Goal: Task Accomplishment & Management: Use online tool/utility

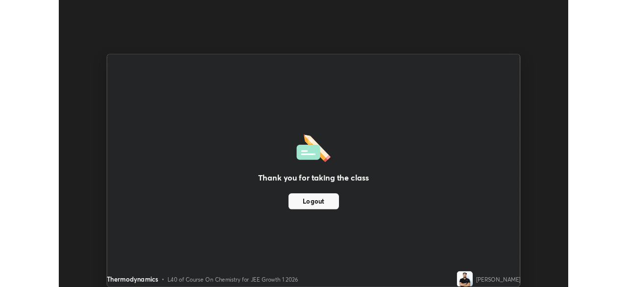
scroll to position [48698, 48358]
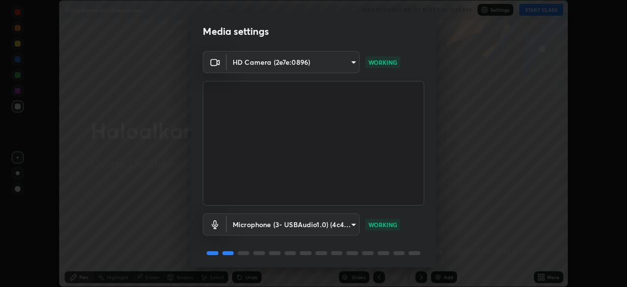
scroll to position [35, 0]
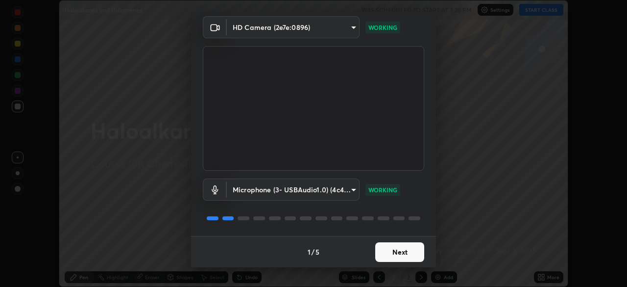
click at [402, 251] on button "Next" at bounding box center [399, 252] width 49 height 20
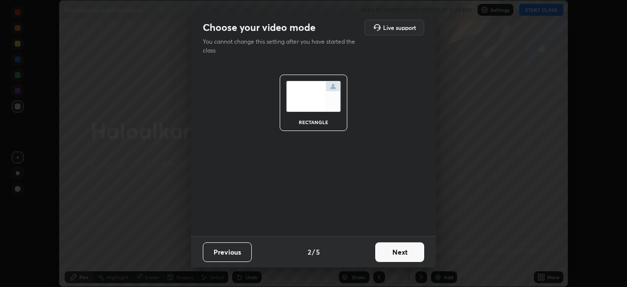
click at [404, 256] on button "Next" at bounding box center [399, 252] width 49 height 20
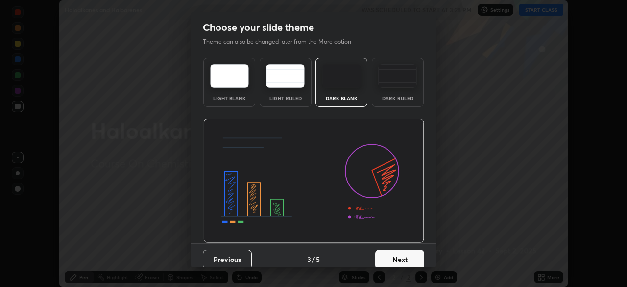
click at [404, 255] on button "Next" at bounding box center [399, 259] width 49 height 20
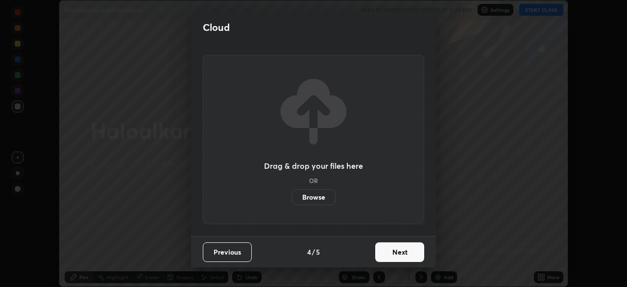
click at [406, 253] on button "Next" at bounding box center [399, 252] width 49 height 20
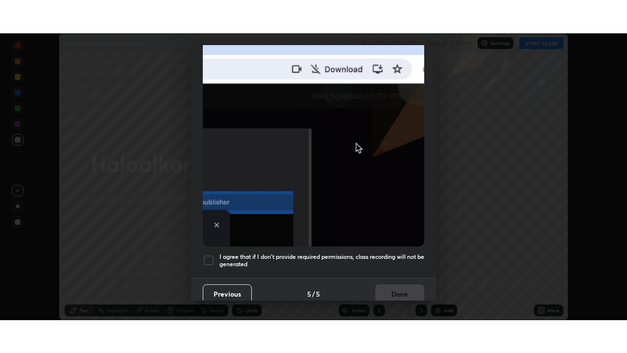
scroll to position [235, 0]
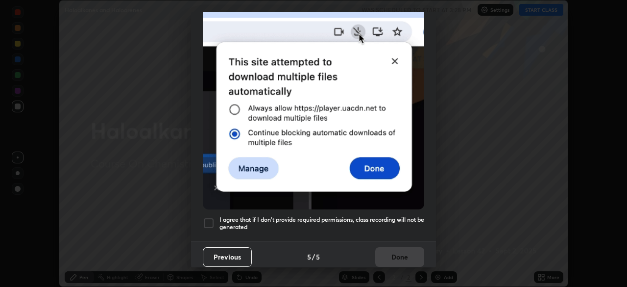
click at [209, 219] on div at bounding box center [209, 223] width 12 height 12
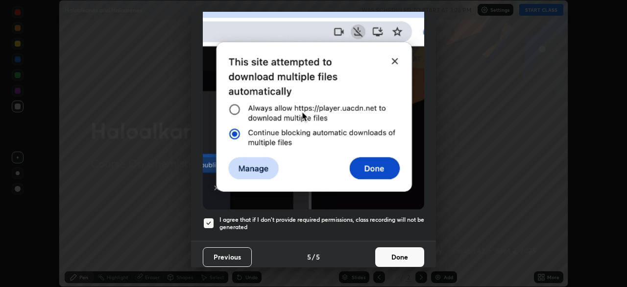
click at [390, 254] on button "Done" at bounding box center [399, 257] width 49 height 20
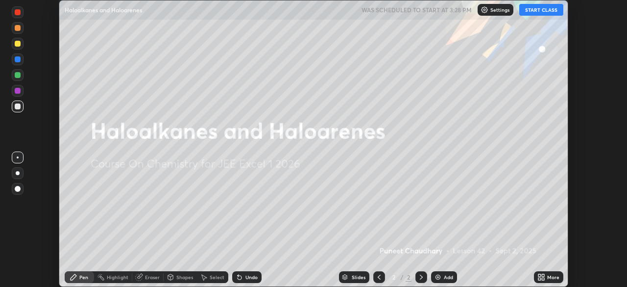
click at [541, 9] on button "START CLASS" at bounding box center [541, 10] width 44 height 12
click at [548, 277] on div "More" at bounding box center [553, 276] width 12 height 5
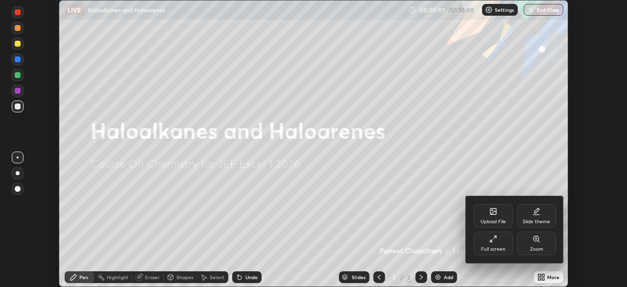
click at [503, 246] on div "Full screen" at bounding box center [493, 248] width 24 height 5
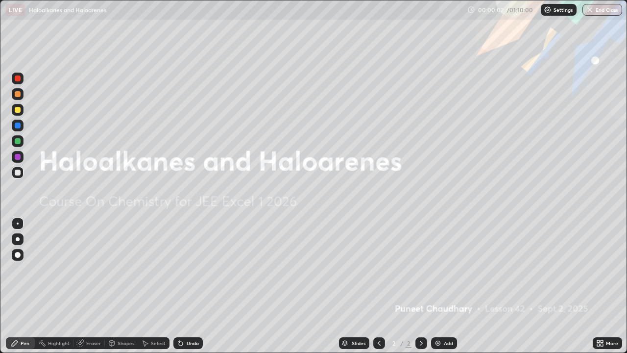
scroll to position [353, 627]
click at [18, 238] on div at bounding box center [18, 239] width 4 height 4
click at [444, 286] on div "Add" at bounding box center [448, 342] width 9 height 5
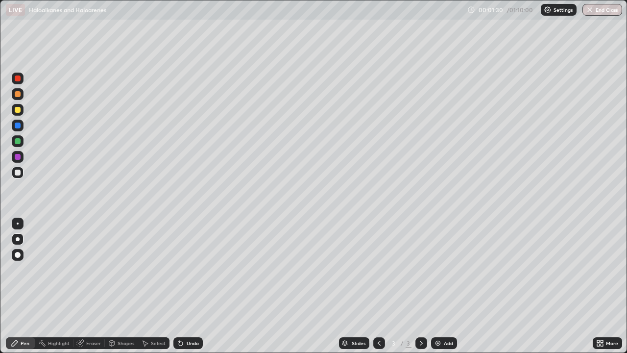
click at [18, 110] on div at bounding box center [18, 110] width 6 height 6
click at [196, 286] on div "Undo" at bounding box center [193, 342] width 12 height 5
click at [195, 286] on div "Undo" at bounding box center [193, 342] width 12 height 5
click at [444, 286] on div "Add" at bounding box center [448, 342] width 9 height 5
click at [17, 173] on div at bounding box center [18, 172] width 6 height 6
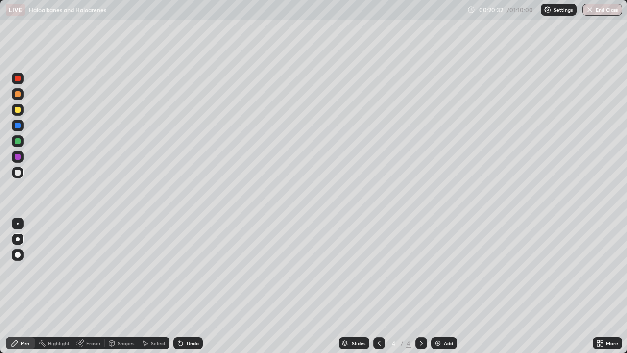
click at [445, 286] on div "Add" at bounding box center [448, 342] width 9 height 5
click at [188, 286] on div "Undo" at bounding box center [193, 342] width 12 height 5
click at [192, 286] on div "Undo" at bounding box center [193, 342] width 12 height 5
click at [94, 286] on div "Eraser" at bounding box center [93, 342] width 15 height 5
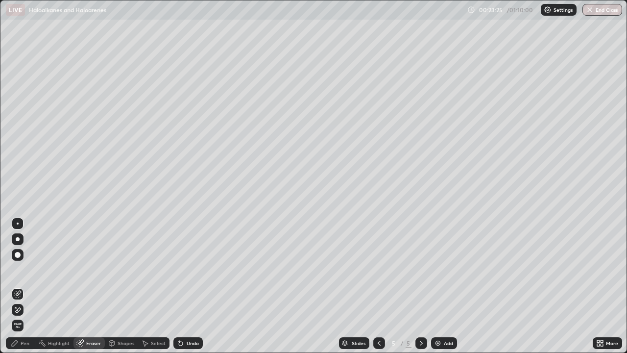
click at [23, 286] on div "Pen" at bounding box center [25, 342] width 9 height 5
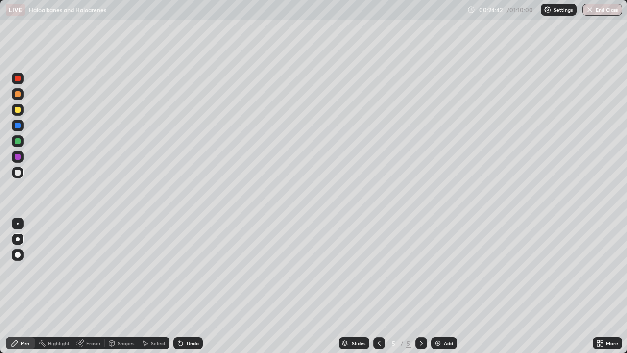
click at [18, 110] on div at bounding box center [18, 110] width 6 height 6
click at [447, 286] on div "Add" at bounding box center [448, 342] width 9 height 5
click at [17, 169] on div at bounding box center [18, 173] width 12 height 12
click at [16, 111] on div at bounding box center [18, 110] width 6 height 6
click at [191, 286] on div "Undo" at bounding box center [193, 342] width 12 height 5
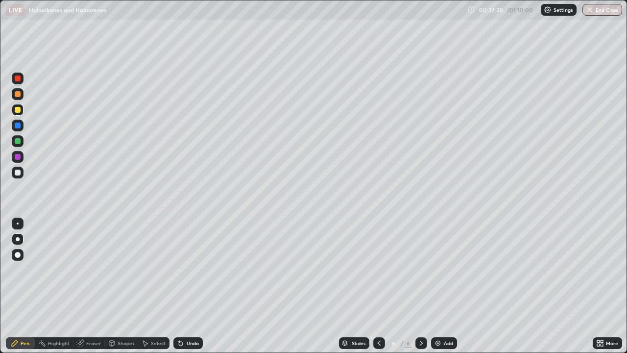
click at [193, 286] on div "Undo" at bounding box center [187, 343] width 29 height 12
click at [191, 286] on div "Undo" at bounding box center [187, 343] width 29 height 12
click at [19, 171] on div at bounding box center [18, 172] width 6 height 6
click at [20, 93] on div at bounding box center [18, 94] width 6 height 6
click at [188, 286] on div "Undo" at bounding box center [193, 342] width 12 height 5
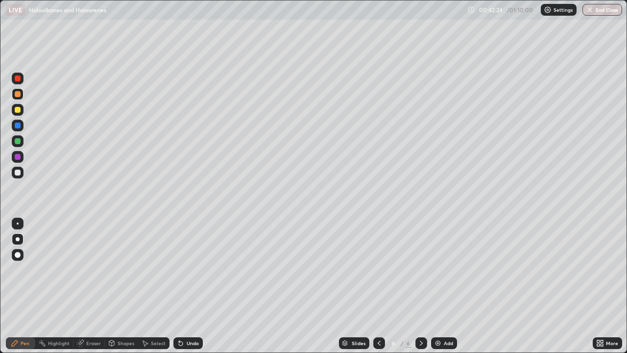
click at [15, 109] on div at bounding box center [18, 110] width 6 height 6
click at [93, 286] on div "Eraser" at bounding box center [93, 342] width 15 height 5
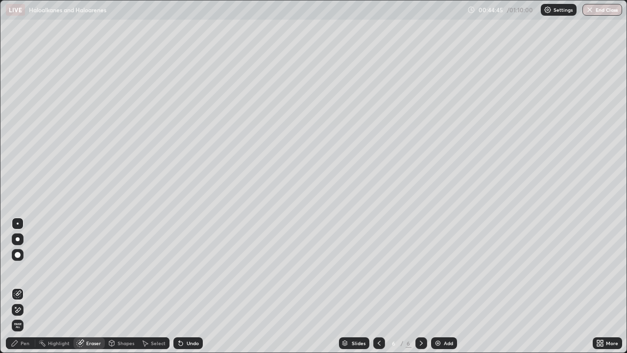
click at [24, 286] on div "Pen" at bounding box center [25, 342] width 9 height 5
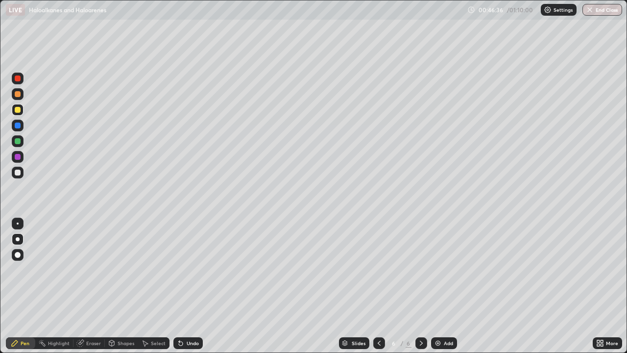
click at [95, 286] on div "Eraser" at bounding box center [88, 343] width 31 height 12
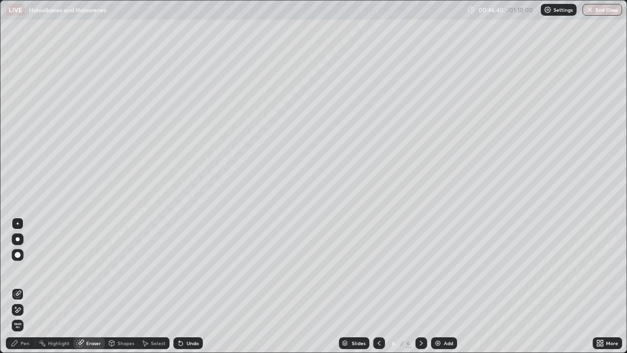
click at [25, 286] on div "Pen" at bounding box center [25, 342] width 9 height 5
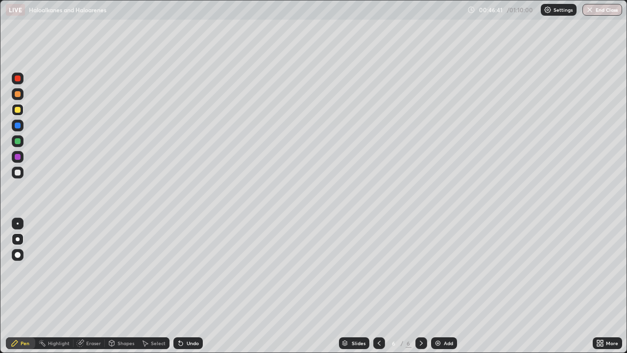
click at [16, 174] on div at bounding box center [18, 172] width 6 height 6
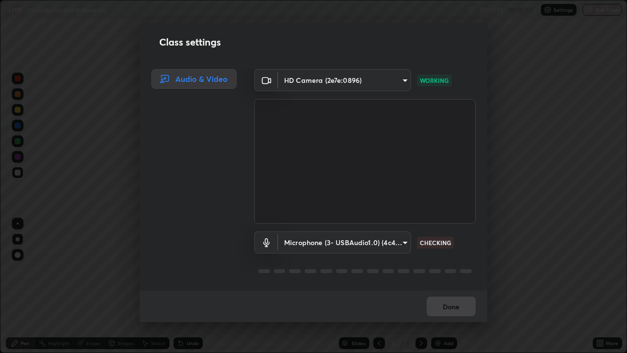
scroll to position [0, 0]
click at [301, 244] on body "Erase all LIVE Haloalkanes and Haloarenes 00:53:01 / 01:10:00 Settings End Clas…" at bounding box center [313, 176] width 627 height 353
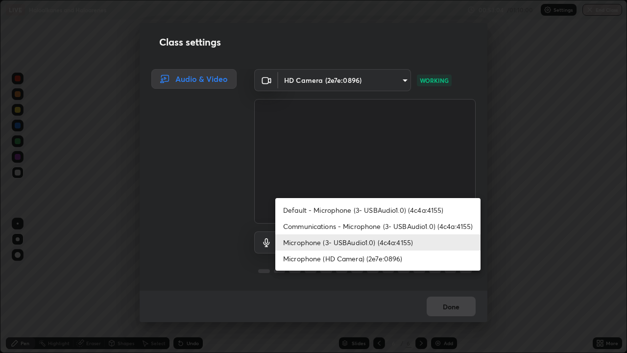
click at [303, 227] on li "Communications - Microphone (3- USBAudio1.0) (4c4a:4155)" at bounding box center [377, 226] width 205 height 16
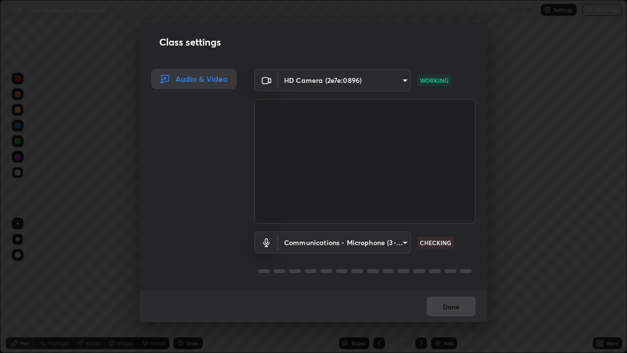
click at [305, 242] on body "Erase all LIVE Haloalkanes and Haloarenes 00:53:06 / 01:10:00 Settings End Clas…" at bounding box center [313, 176] width 627 height 353
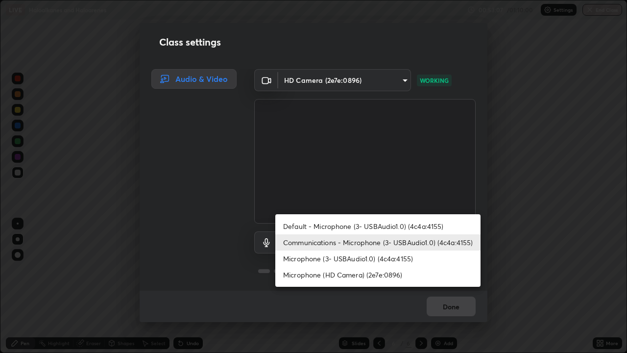
click at [299, 259] on li "Microphone (3- USBAudio1.0) (4c4a:4155)" at bounding box center [377, 258] width 205 height 16
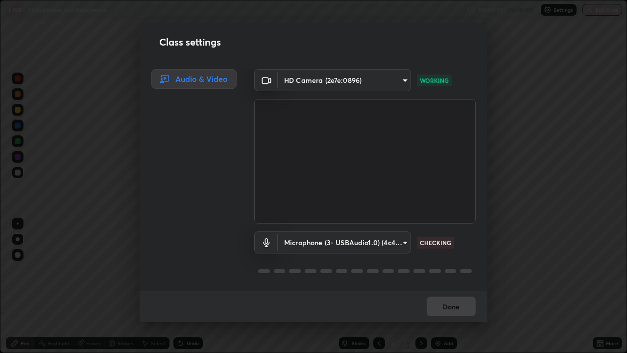
type input "f552f34da89fd2c420b92da1e0801fd46f0c80f42a65a2ef8362e08d0dba5b52"
click at [434, 286] on button "Done" at bounding box center [451, 306] width 49 height 20
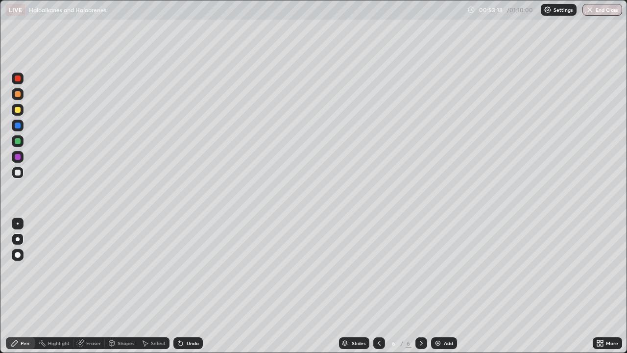
click at [448, 286] on div "Add" at bounding box center [448, 342] width 9 height 5
click at [17, 107] on div at bounding box center [18, 110] width 6 height 6
click at [439, 286] on img at bounding box center [438, 343] width 8 height 8
click at [22, 173] on div at bounding box center [18, 173] width 12 height 12
click at [93, 286] on div "Eraser" at bounding box center [93, 342] width 15 height 5
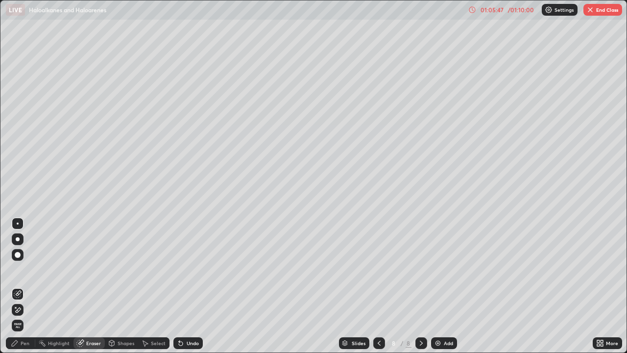
click at [24, 286] on div "Pen" at bounding box center [25, 342] width 9 height 5
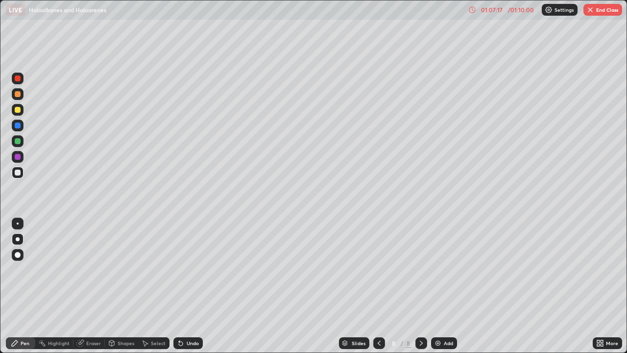
click at [444, 286] on div "Add" at bounding box center [448, 342] width 9 height 5
click at [187, 286] on div "Undo" at bounding box center [193, 342] width 12 height 5
click at [185, 286] on div "Undo" at bounding box center [187, 343] width 29 height 12
click at [187, 286] on div "Undo" at bounding box center [193, 342] width 12 height 5
click at [19, 109] on div at bounding box center [18, 110] width 6 height 6
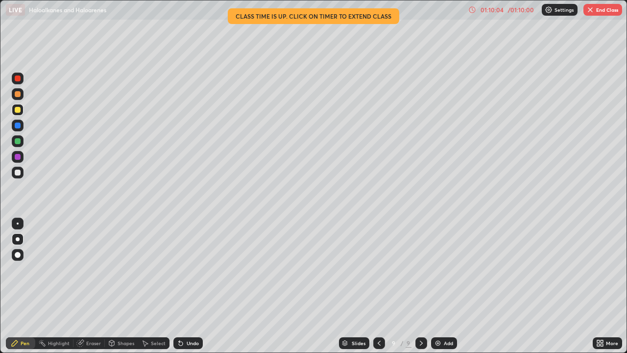
click at [518, 7] on div "/ 01:10:00" at bounding box center [521, 10] width 30 height 6
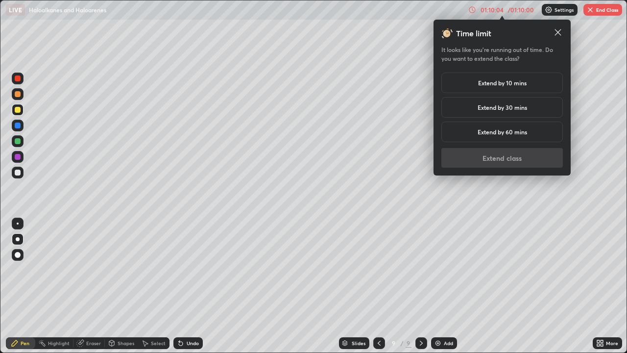
click at [508, 82] on h5 "Extend by 10 mins" at bounding box center [502, 82] width 48 height 9
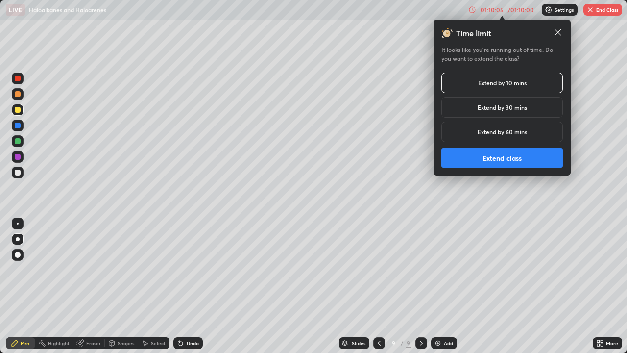
click at [500, 159] on button "Extend class" at bounding box center [501, 158] width 121 height 20
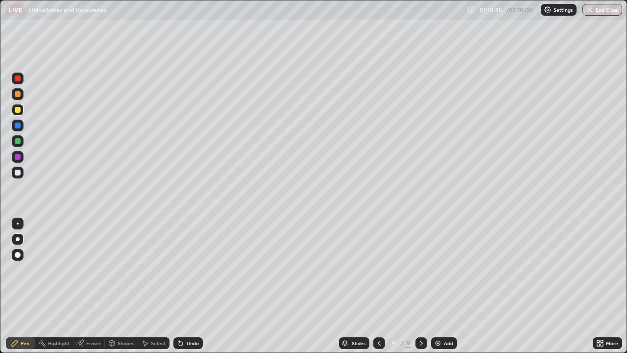
click at [93, 286] on div "Eraser" at bounding box center [93, 342] width 15 height 5
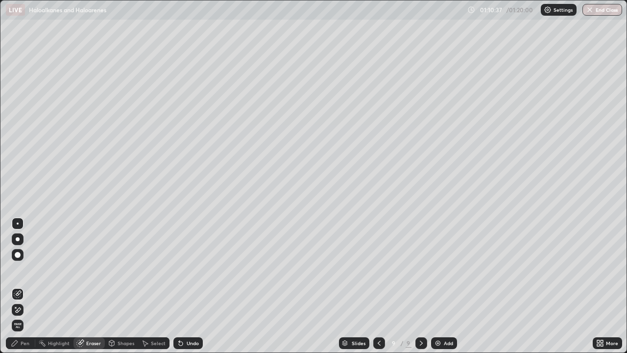
click at [26, 286] on div "Pen" at bounding box center [25, 342] width 9 height 5
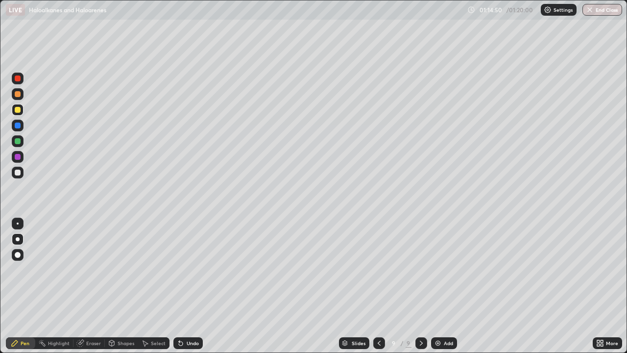
click at [610, 10] on button "End Class" at bounding box center [602, 10] width 40 height 12
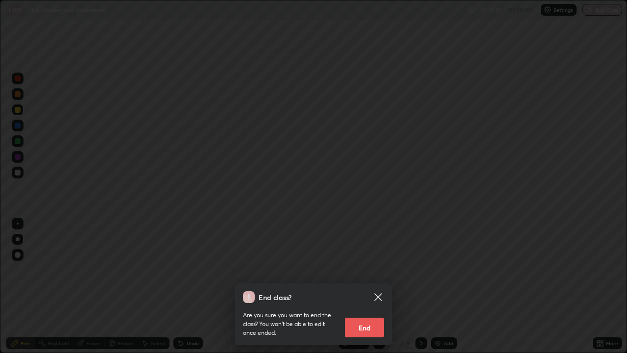
click at [361, 286] on button "End" at bounding box center [364, 327] width 39 height 20
